Goal: Task Accomplishment & Management: Complete application form

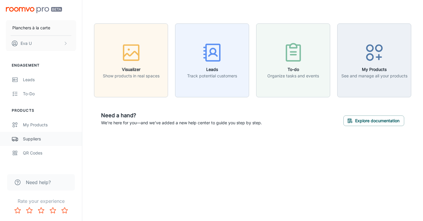
click at [46, 140] on div "Suppliers" at bounding box center [49, 139] width 53 height 6
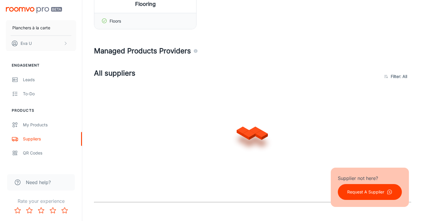
scroll to position [106, 0]
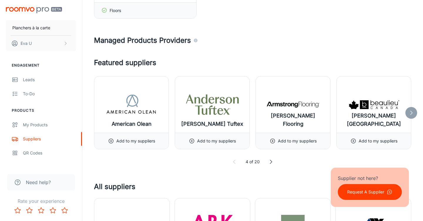
click at [411, 114] on polyline at bounding box center [411, 113] width 2 height 4
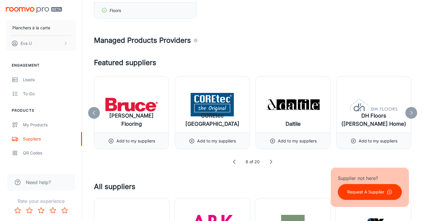
click at [411, 114] on polyline at bounding box center [411, 113] width 2 height 4
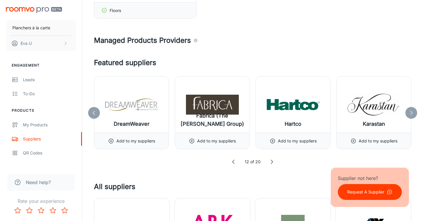
click at [411, 115] on icon at bounding box center [411, 113] width 6 height 6
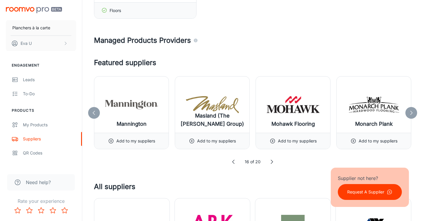
click at [410, 115] on polyline at bounding box center [411, 113] width 2 height 4
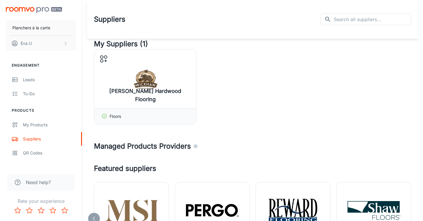
scroll to position [8, 0]
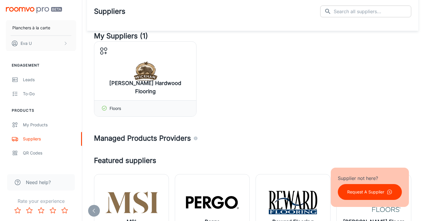
click at [365, 11] on input "text" at bounding box center [373, 12] width 78 height 12
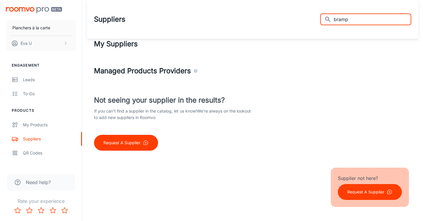
scroll to position [0, 0]
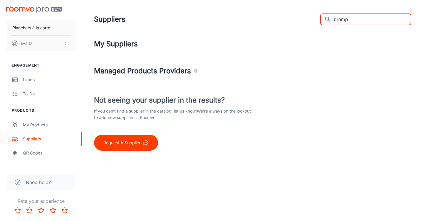
click at [366, 17] on input "bramp" at bounding box center [373, 20] width 78 height 12
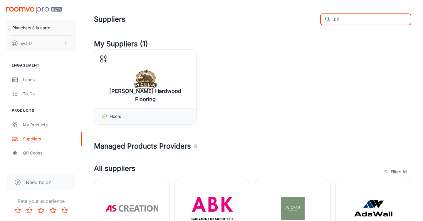
type input "b"
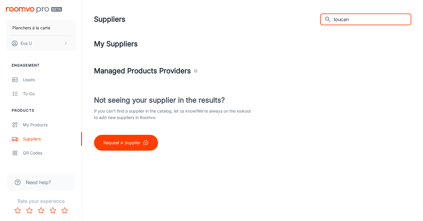
type input "toucan"
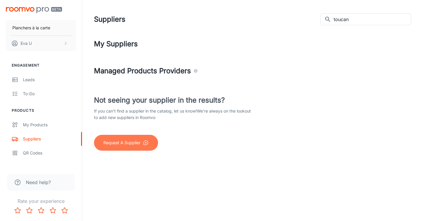
click at [135, 144] on p "Request A Supplier" at bounding box center [121, 143] width 37 height 6
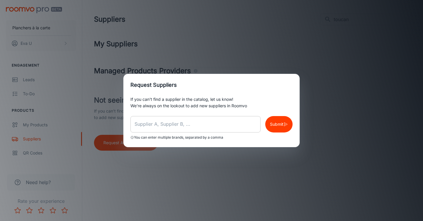
click at [172, 126] on input "text" at bounding box center [195, 124] width 130 height 16
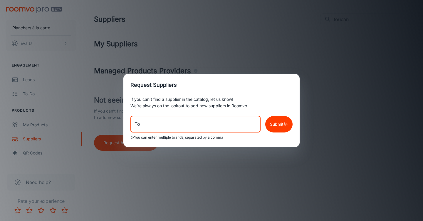
type input "T"
paste input "Ouvrir dans Maps ENGINEERED / BLACK RIVER Brampton Hardwood"
drag, startPoint x: 212, startPoint y: 124, endPoint x: 157, endPoint y: 124, distance: 55.2
click at [157, 124] on input "Toucan, Ouvrir dans Maps ENGINEERED / BLACK RIVER Brampton Hardwood" at bounding box center [195, 124] width 130 height 16
click at [225, 131] on input "Toucan, Brampton Hardwood" at bounding box center [195, 124] width 130 height 16
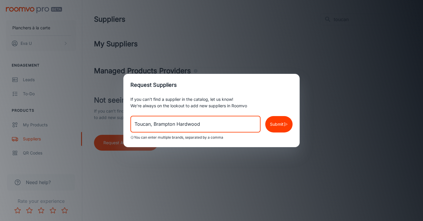
type input "Toucan, Brampton Hardwood"
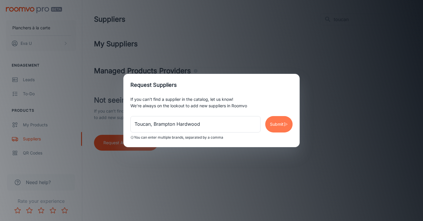
click at [290, 127] on button "Submit" at bounding box center [278, 124] width 27 height 16
click at [260, 44] on div "Request Suppliers If you can’t find a supplier in the catalog, let us know! We’…" at bounding box center [211, 110] width 423 height 221
